Goal: Check status: Check status

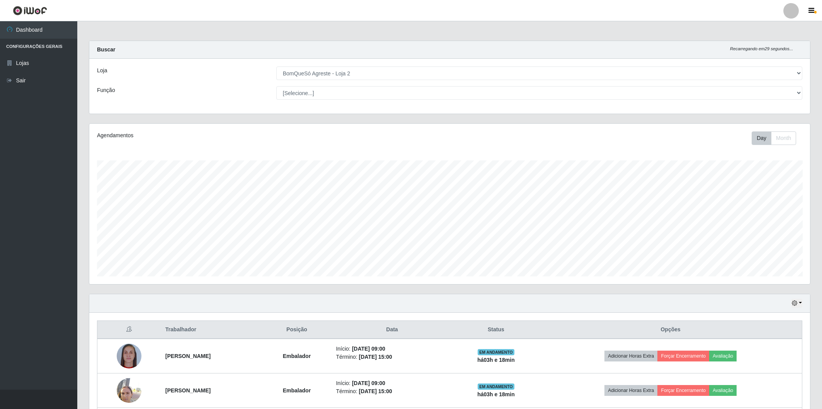
select select "214"
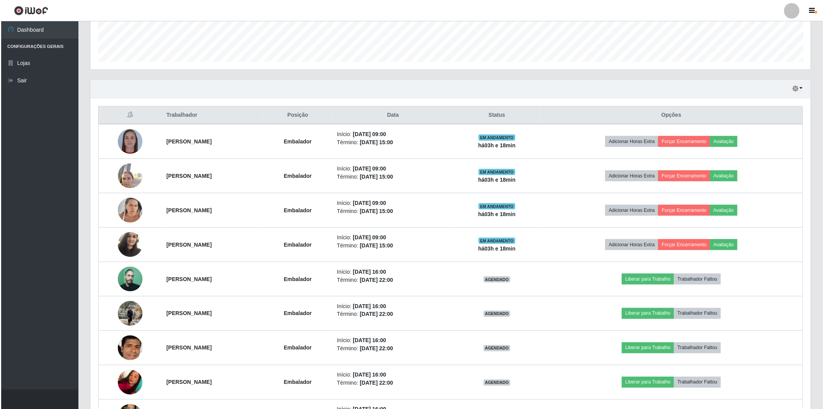
scroll to position [160, 721]
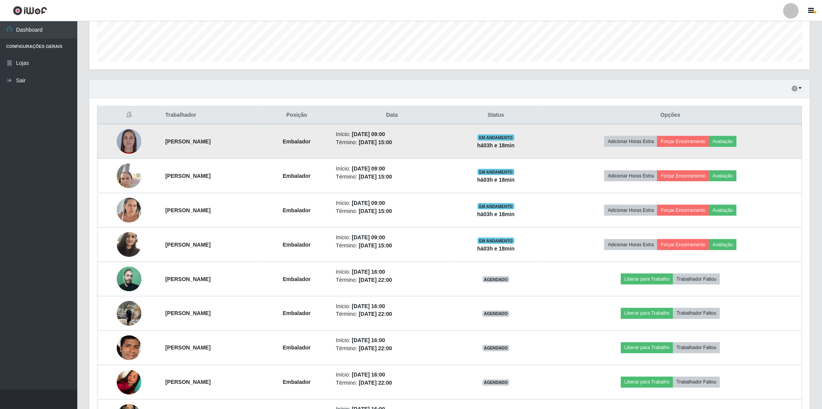
click at [122, 141] on img at bounding box center [129, 141] width 25 height 25
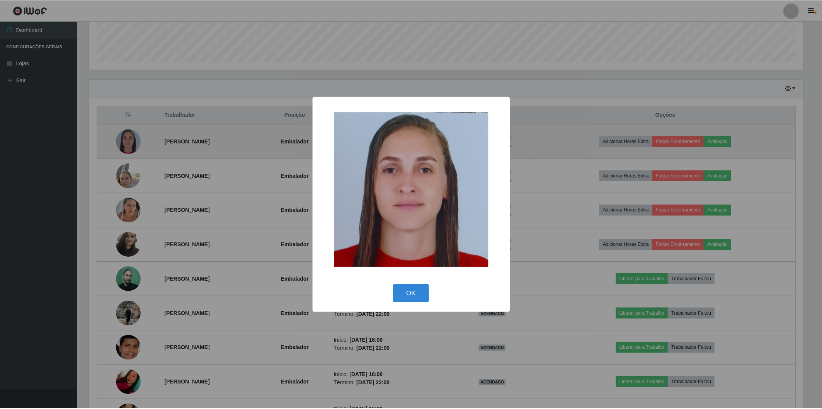
scroll to position [160, 716]
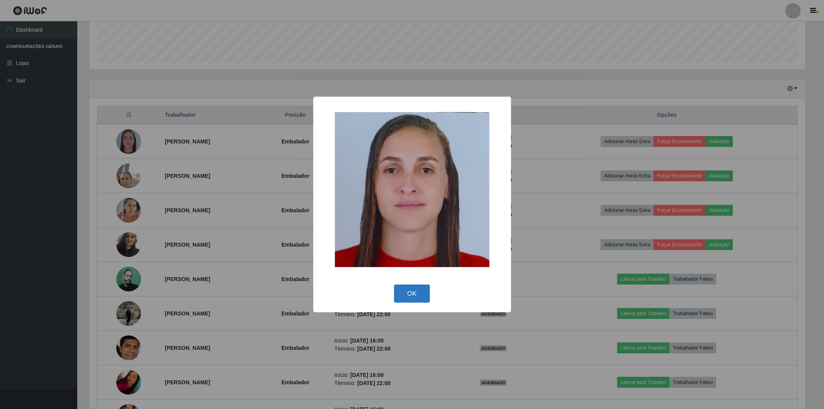
click at [410, 295] on button "OK" at bounding box center [412, 293] width 36 height 18
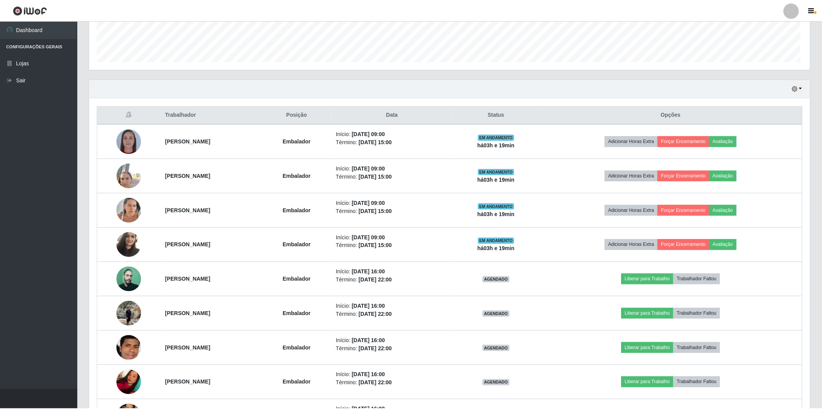
scroll to position [160, 721]
click at [800, 88] on button "button" at bounding box center [796, 88] width 11 height 9
click at [756, 168] on button "Não encerrados" at bounding box center [770, 167] width 61 height 16
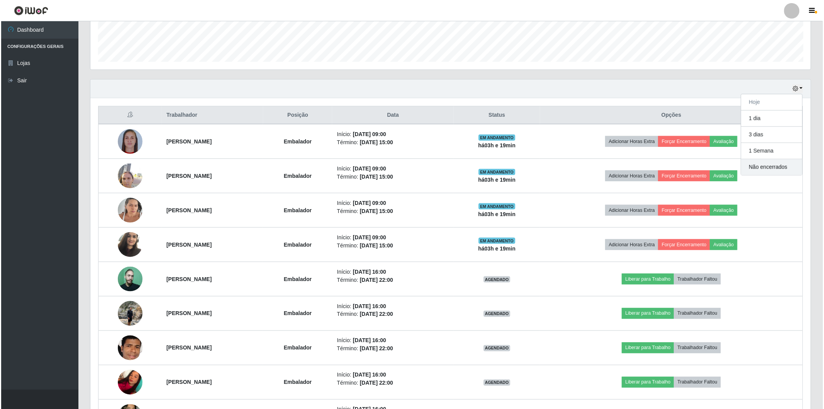
scroll to position [160, 723]
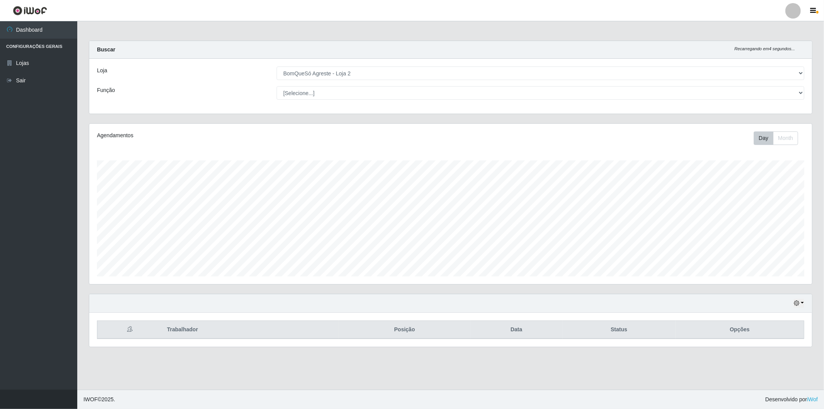
click at [749, 334] on th "Opções" at bounding box center [740, 330] width 129 height 18
click at [747, 333] on th "Opções" at bounding box center [740, 330] width 129 height 18
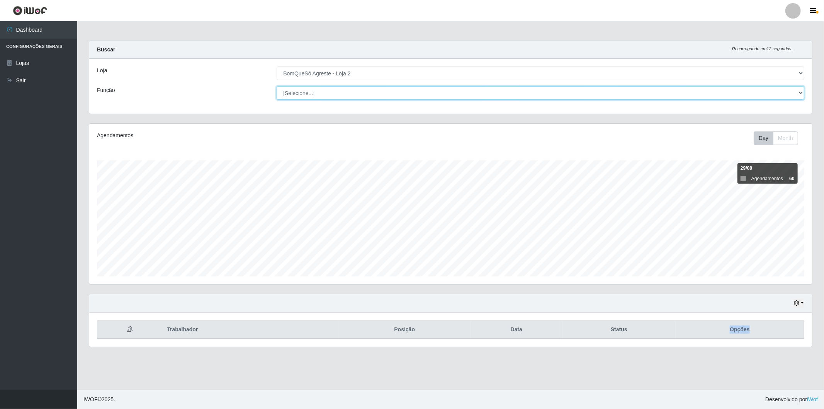
click at [798, 94] on select "[Selecione...] ASG ASG + ASG ++ Balconista Balconista + Balconista ++ Embalador…" at bounding box center [541, 93] width 528 height 14
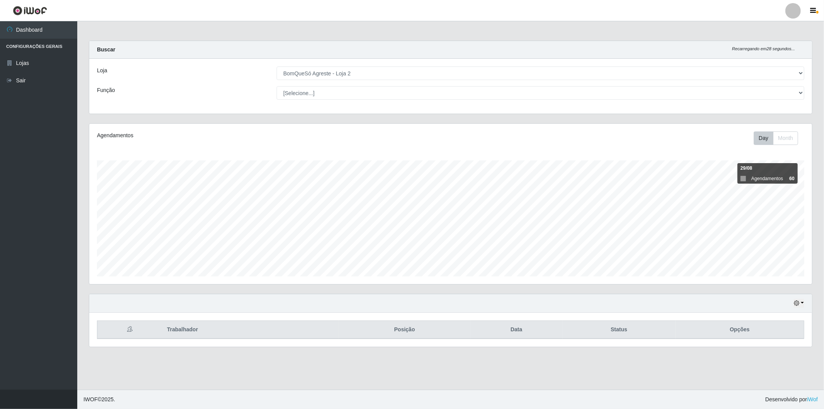
click at [234, 85] on div "Loja [Selecione...] BomQueSó Agreste - Loja 2 Função [Selecione...] ASG ASG + A…" at bounding box center [450, 86] width 723 height 55
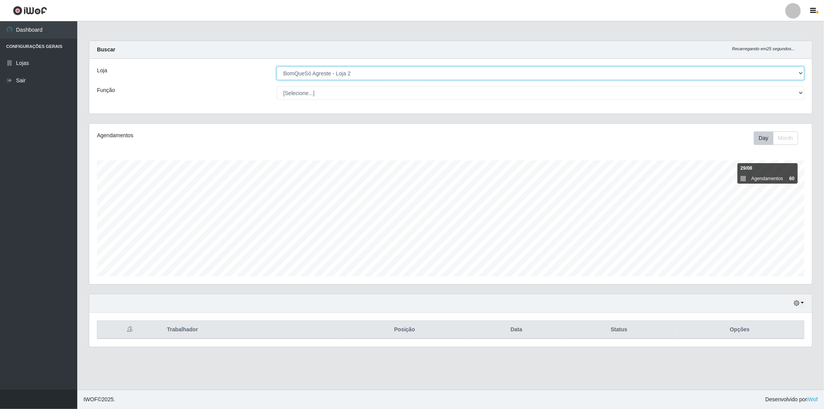
click at [802, 75] on select "[Selecione...] BomQueSó Agreste - Loja 2" at bounding box center [541, 73] width 528 height 14
click at [277, 66] on select "[Selecione...] BomQueSó Agreste - Loja 2" at bounding box center [541, 73] width 528 height 14
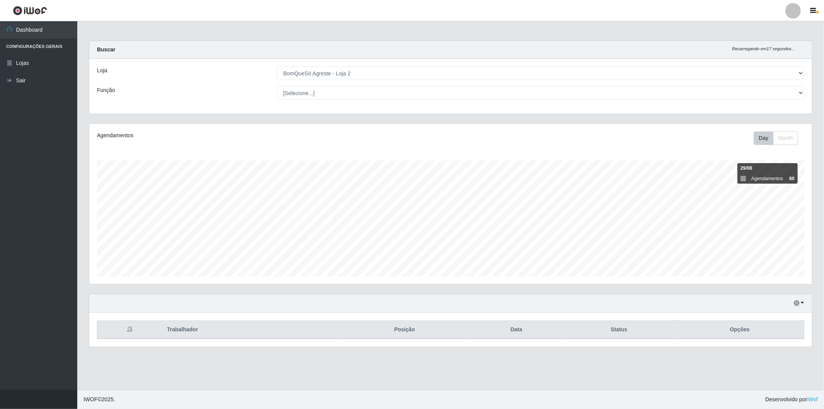
click at [178, 334] on th "Trabalhador" at bounding box center [250, 330] width 177 height 18
click at [180, 330] on th "Trabalhador" at bounding box center [250, 330] width 177 height 18
click at [127, 330] on icon at bounding box center [129, 328] width 5 height 5
